Goal: Find contact information: Obtain details needed to contact an individual or organization

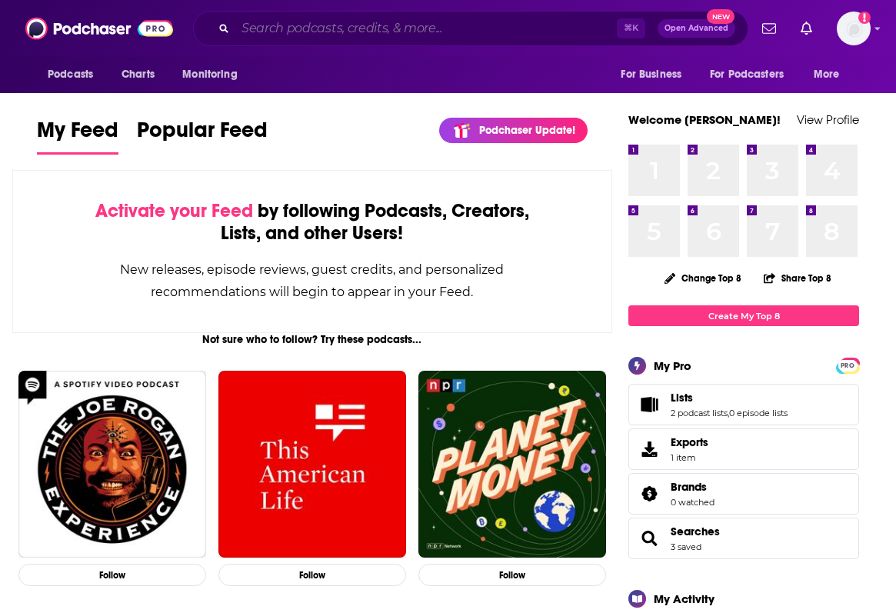
click at [499, 25] on input "Search podcasts, credits, & more..." at bounding box center [426, 28] width 382 height 25
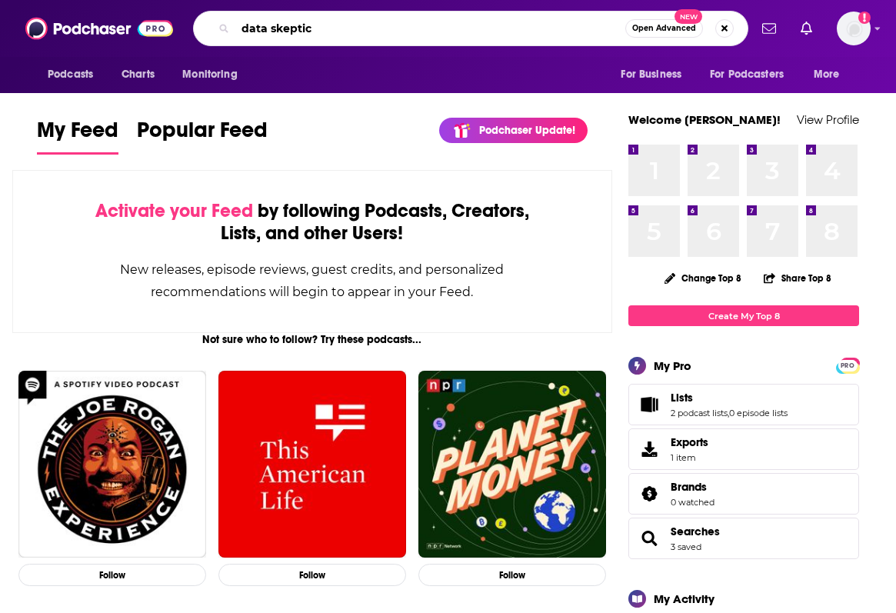
type input "data skeptic"
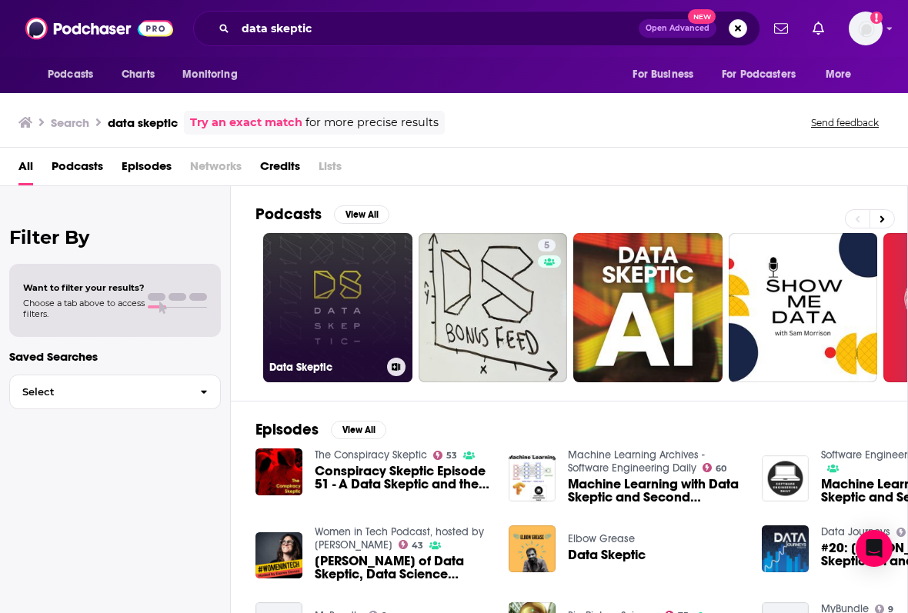
click at [332, 288] on link "Data Skeptic" at bounding box center [337, 307] width 149 height 149
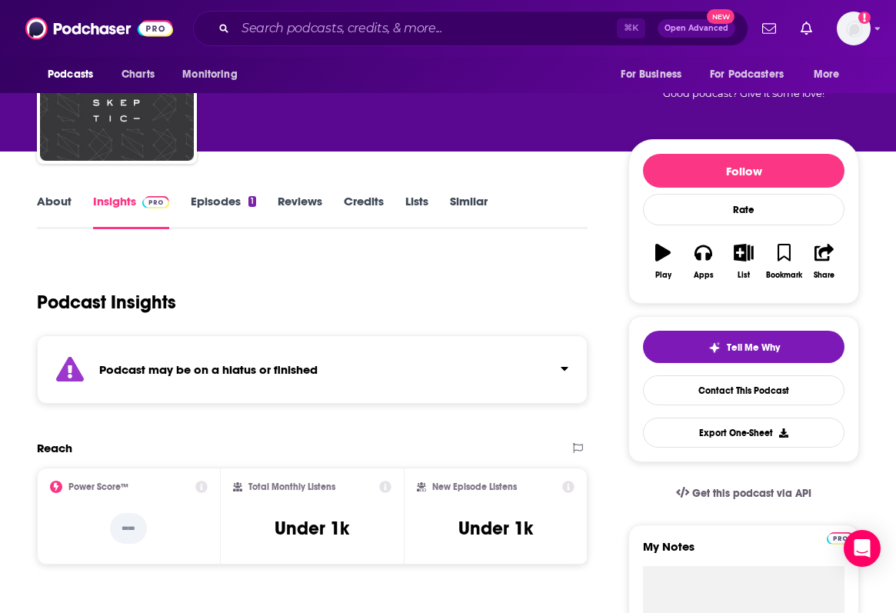
click at [0, 0] on p "Contacts" at bounding box center [0, 0] width 0 height 0
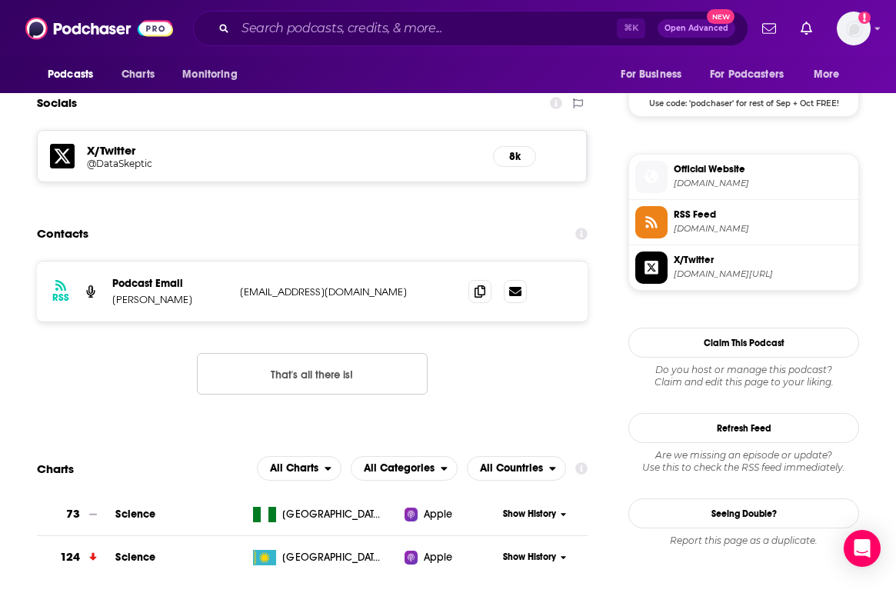
scroll to position [1300, 0]
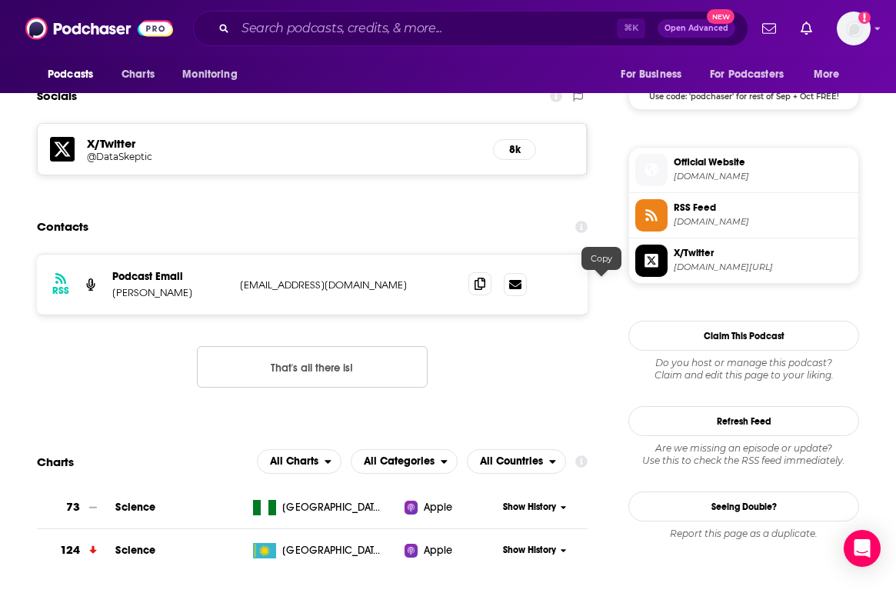
click at [486, 287] on icon at bounding box center [480, 284] width 11 height 12
